Goal: Use online tool/utility: Use online tool/utility

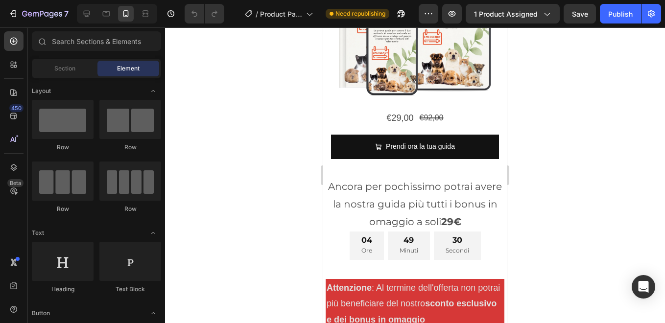
scroll to position [398, 0]
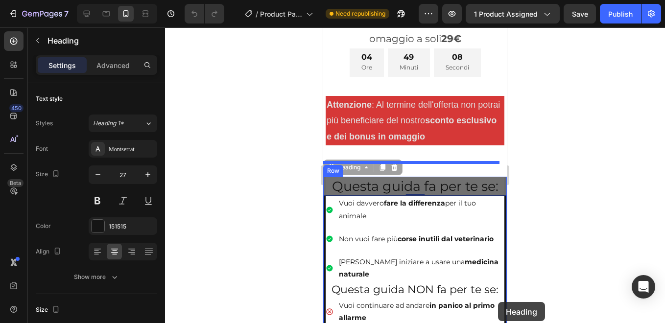
drag, startPoint x: 498, startPoint y: 308, endPoint x: 498, endPoint y: 302, distance: 5.9
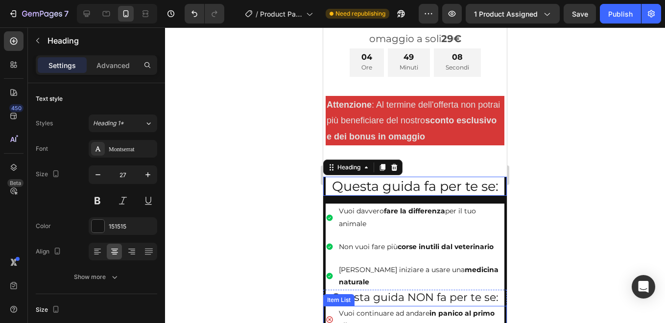
scroll to position [545, 0]
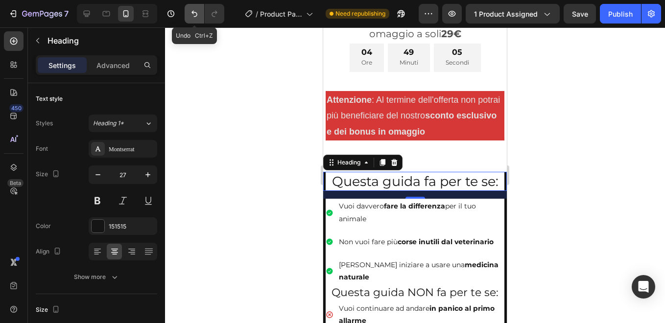
click at [197, 14] on icon "Undo/Redo" at bounding box center [194, 14] width 6 height 6
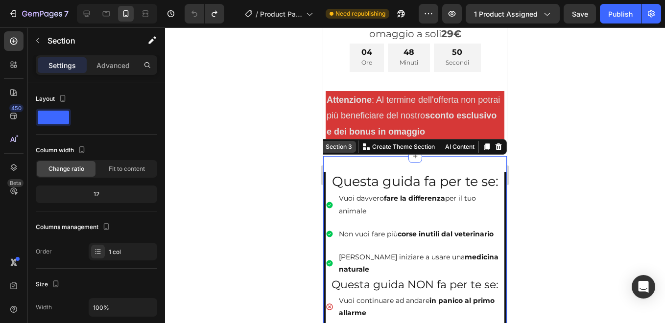
click at [336, 142] on div "Section 3" at bounding box center [339, 146] width 30 height 9
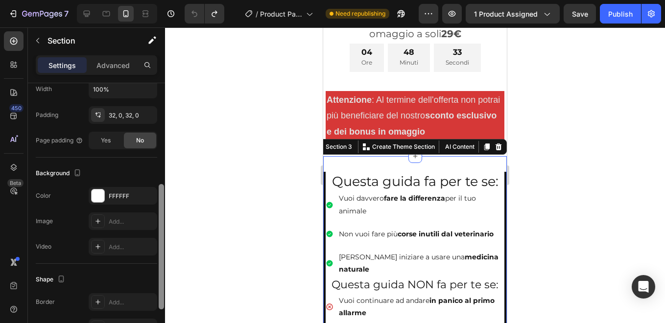
scroll to position [219, 0]
drag, startPoint x: 163, startPoint y: 101, endPoint x: 162, endPoint y: 204, distance: 102.8
click at [162, 204] on div at bounding box center [161, 245] width 5 height 125
click at [126, 221] on div "Add..." at bounding box center [132, 220] width 46 height 9
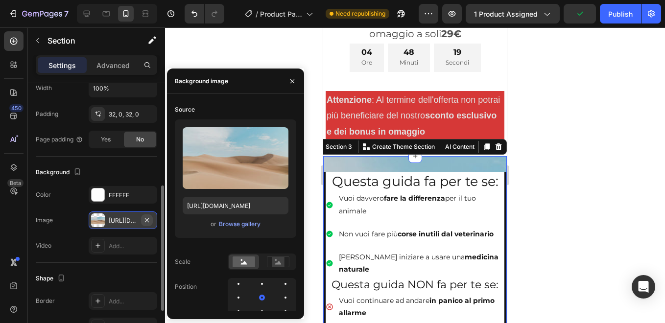
click at [148, 219] on icon "button" at bounding box center [147, 220] width 8 height 8
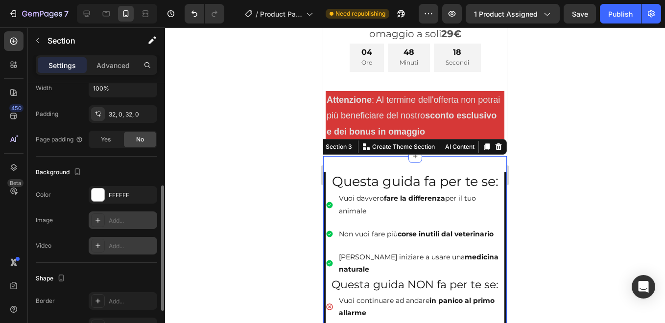
click at [124, 242] on div "Add..." at bounding box center [132, 246] width 46 height 9
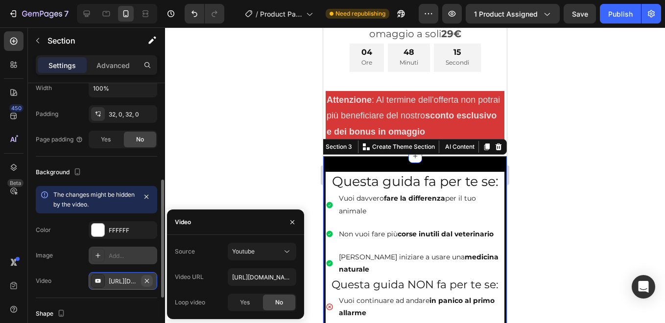
click at [146, 283] on icon "button" at bounding box center [147, 281] width 8 height 8
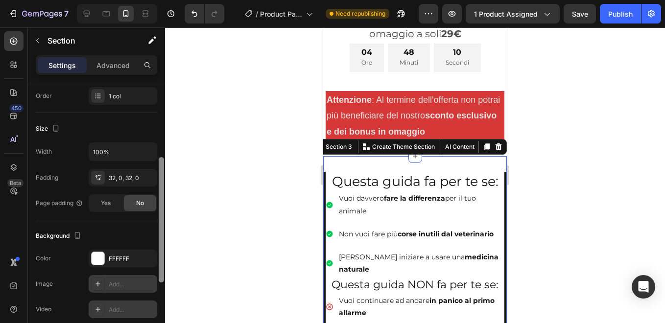
scroll to position [155, 0]
drag, startPoint x: 161, startPoint y: 271, endPoint x: 162, endPoint y: 240, distance: 30.4
click at [162, 240] on div at bounding box center [161, 220] width 5 height 125
click at [117, 258] on div "FFFFFF" at bounding box center [123, 260] width 28 height 9
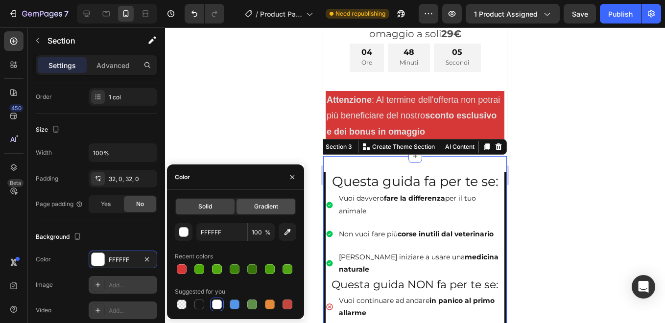
click at [256, 210] on span "Gradient" at bounding box center [266, 206] width 24 height 9
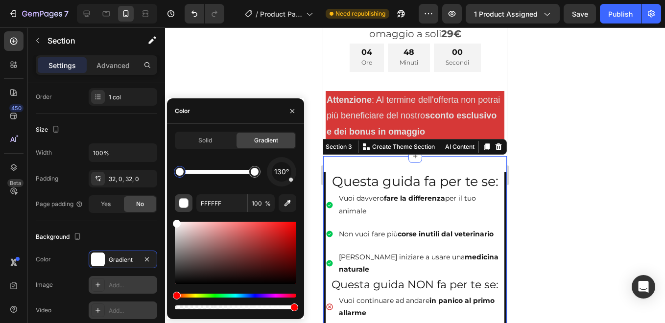
click at [181, 205] on div "button" at bounding box center [184, 204] width 10 height 10
click at [146, 262] on icon "button" at bounding box center [147, 260] width 8 height 8
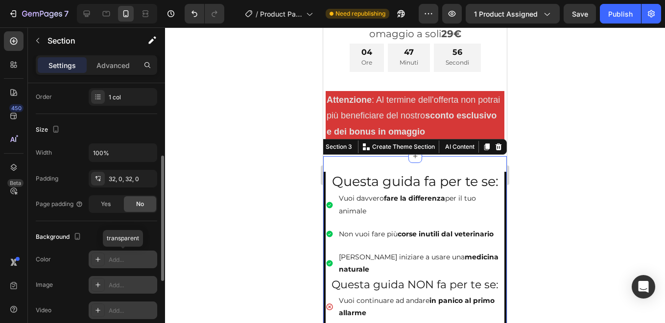
click at [124, 256] on div "Add..." at bounding box center [132, 260] width 46 height 9
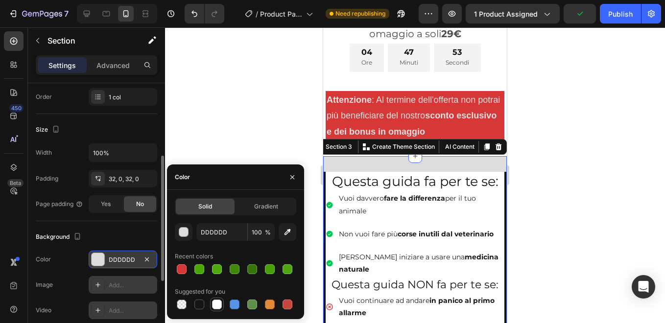
click at [219, 306] on div at bounding box center [217, 305] width 10 height 10
type input "FFFFFF"
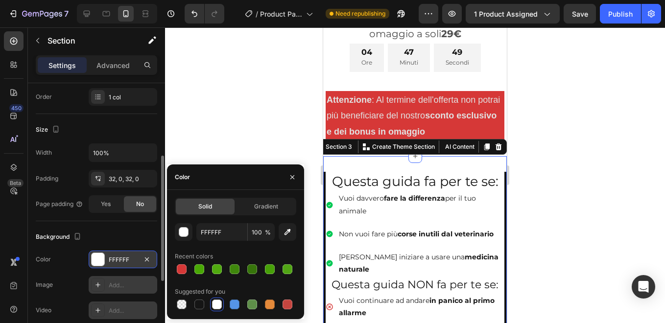
click at [261, 115] on div at bounding box center [415, 175] width 500 height 296
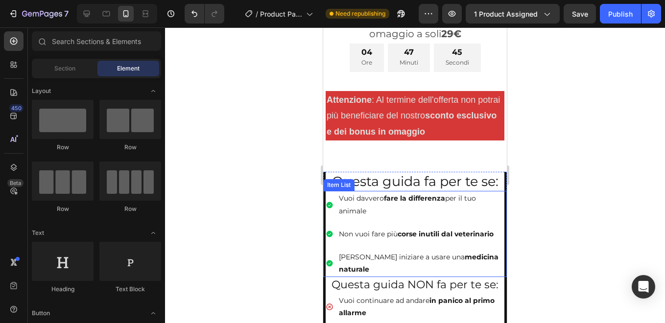
click at [389, 207] on div "Vuoi davvero fare la differenza per il tuo animale Non vuoi fare più corse inut…" at bounding box center [415, 234] width 179 height 86
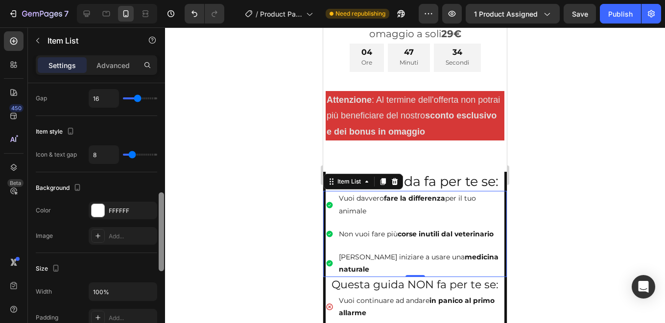
scroll to position [429, 0]
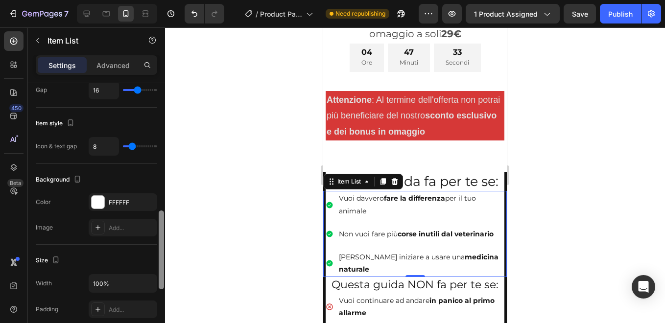
drag, startPoint x: 161, startPoint y: 156, endPoint x: 159, endPoint y: 283, distance: 127.3
click at [159, 283] on div at bounding box center [161, 249] width 5 height 79
click at [129, 202] on div "FFFFFF" at bounding box center [123, 202] width 28 height 9
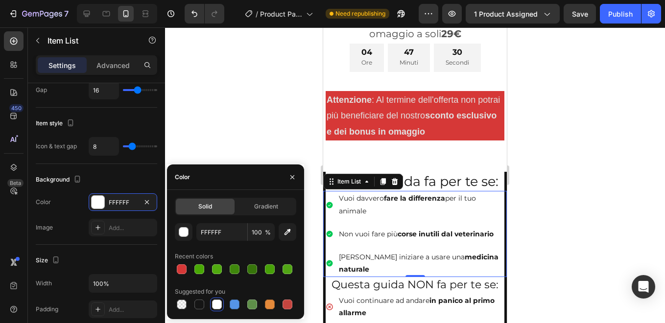
click at [216, 303] on div at bounding box center [217, 305] width 10 height 10
click at [271, 126] on div at bounding box center [415, 175] width 500 height 296
